Goal: Task Accomplishment & Management: Use online tool/utility

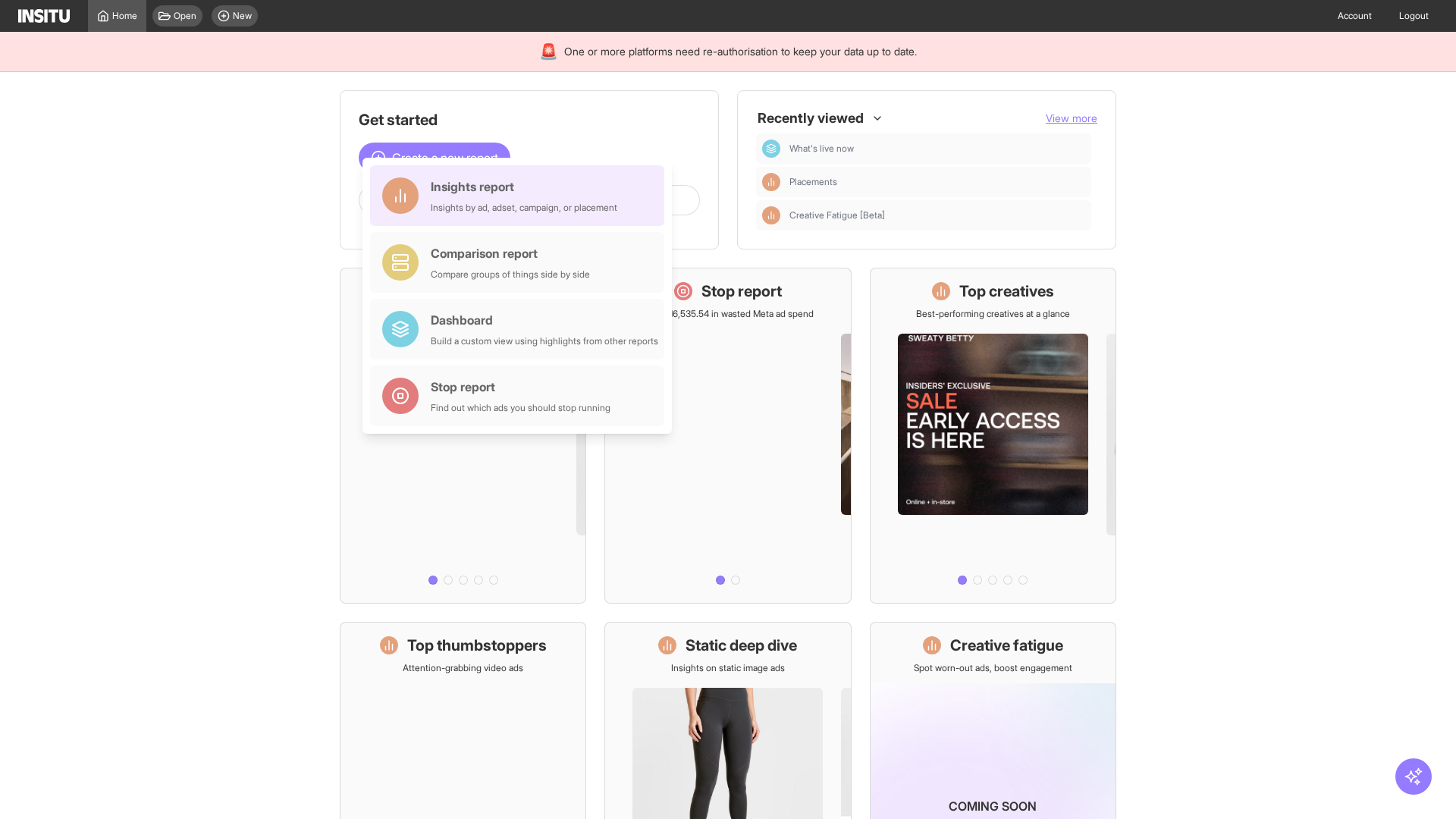
click at [521, 196] on div "Insights report Insights by ad, adset, campaign, or placement" at bounding box center [524, 196] width 187 height 37
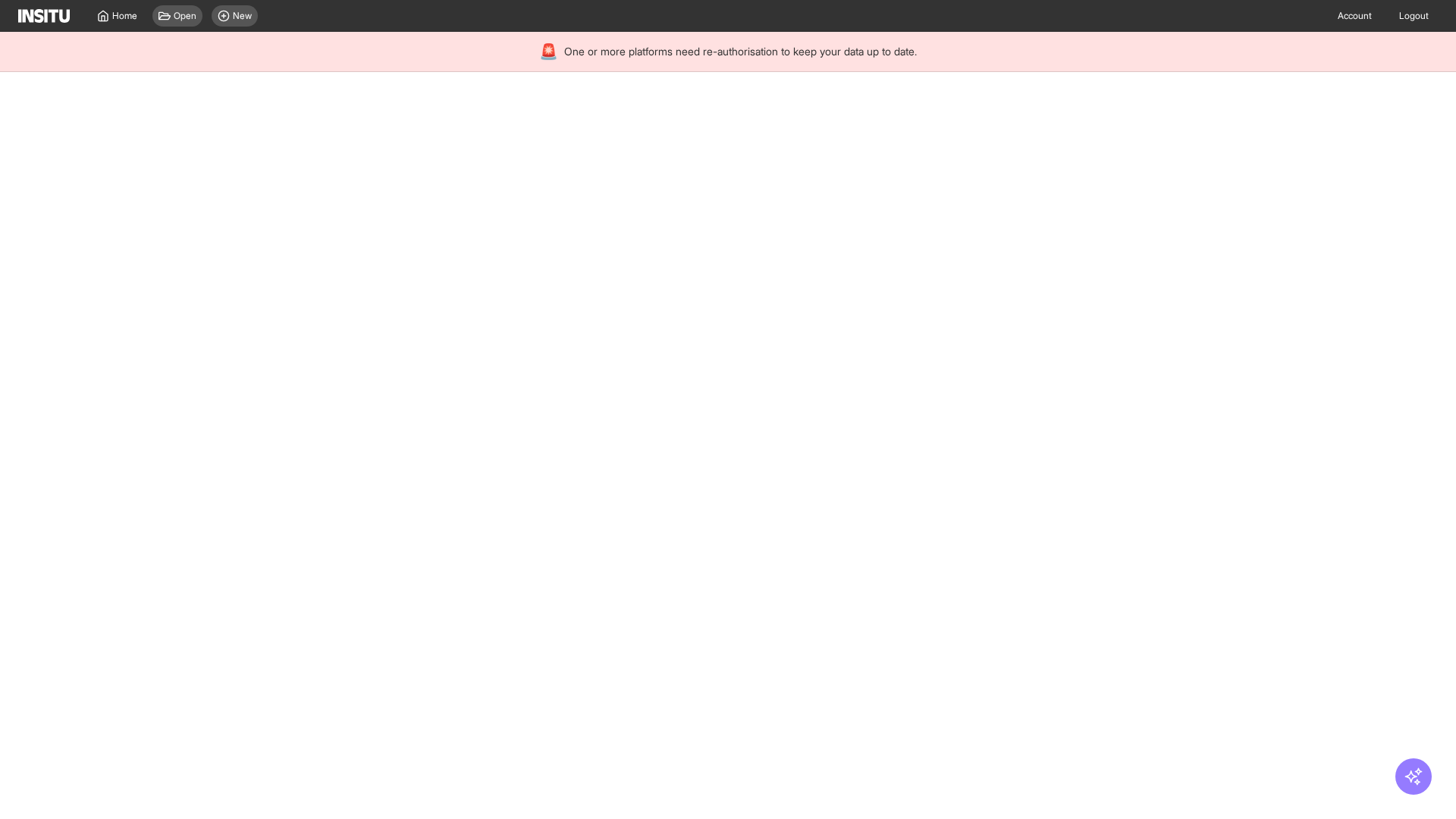
select select "**"
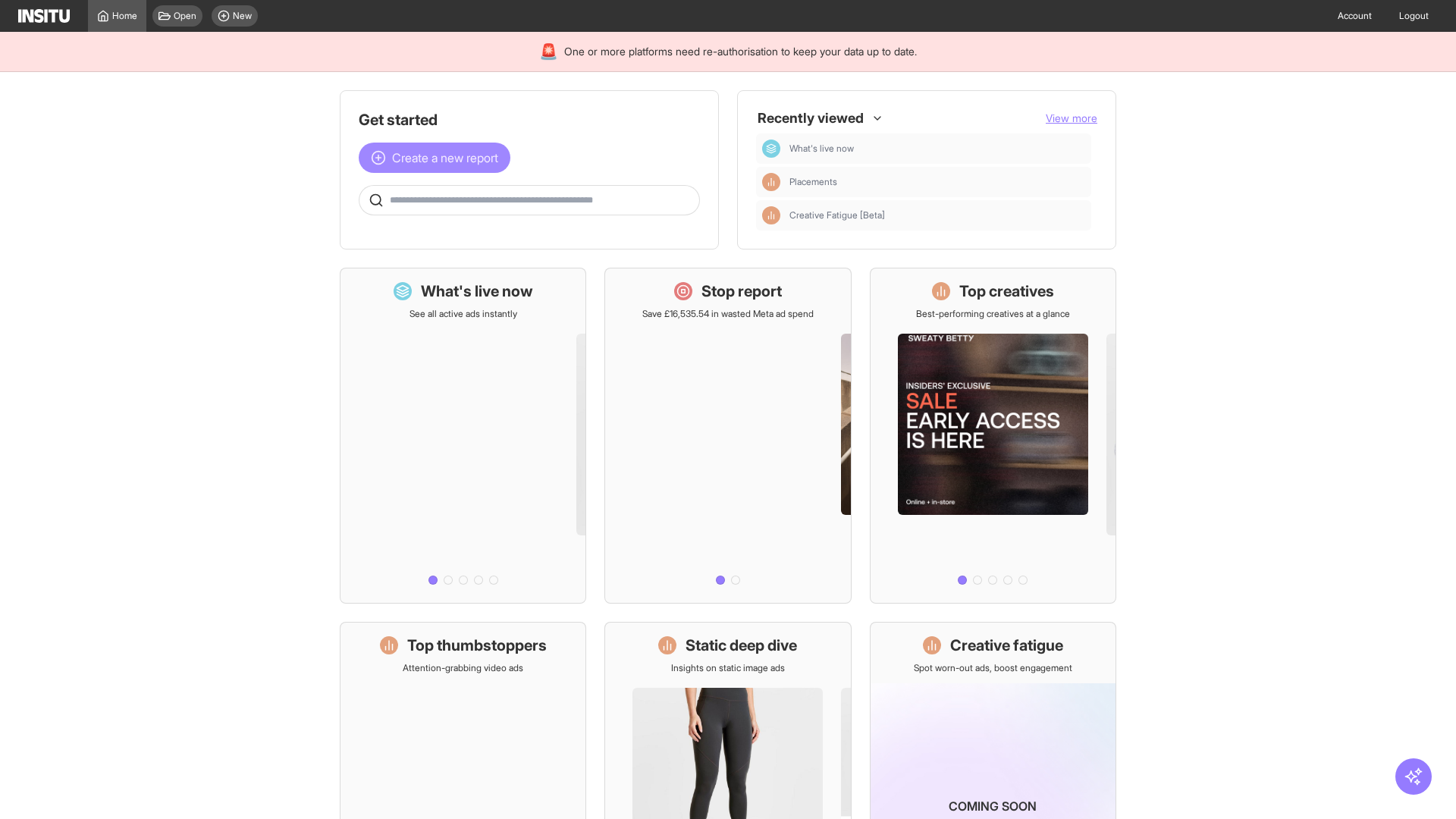
click at [438, 158] on span "Create a new report" at bounding box center [446, 157] width 107 height 18
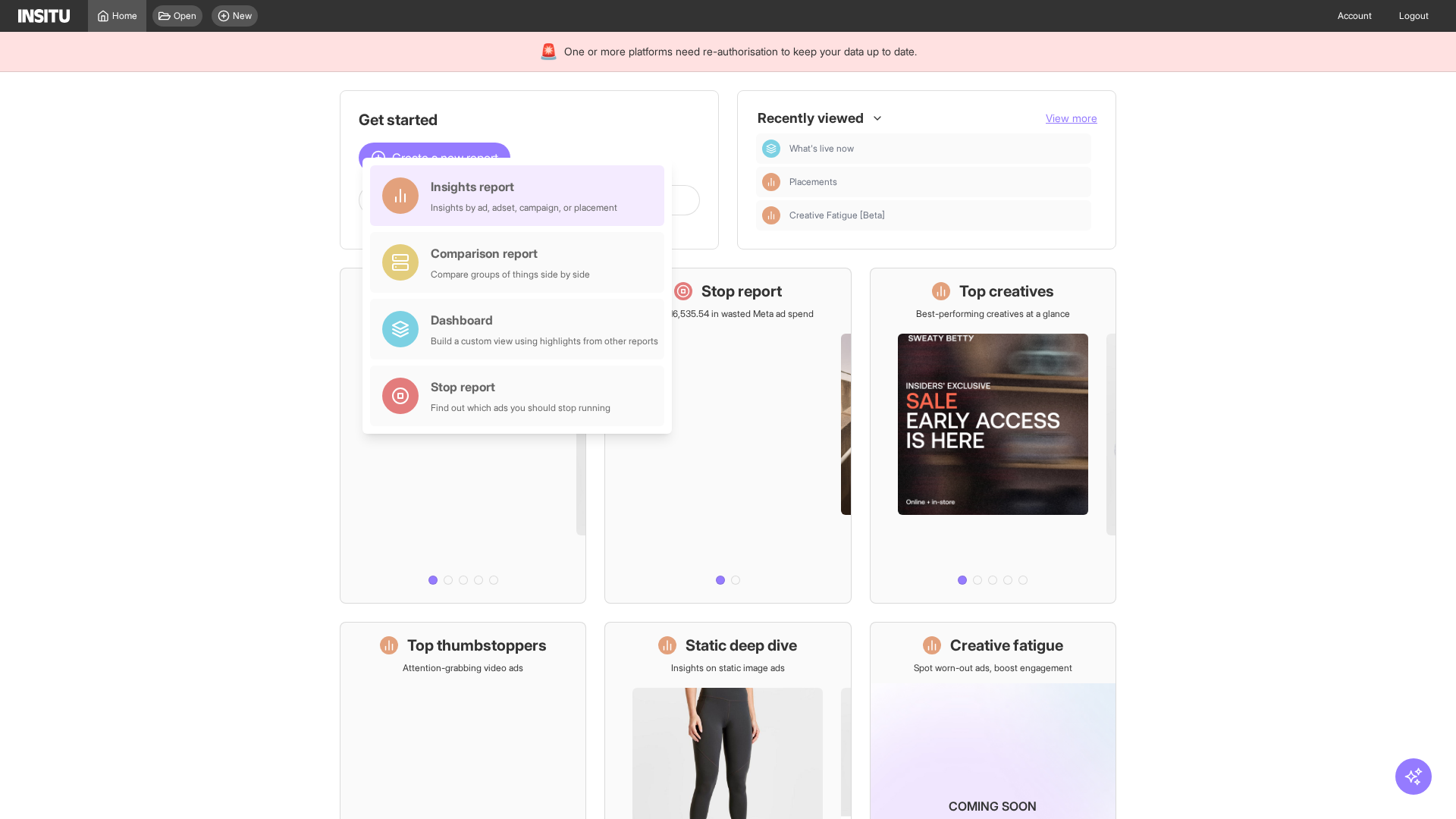
click at [521, 196] on div "Insights report Insights by ad, adset, campaign, or placement" at bounding box center [524, 196] width 187 height 37
